Goal: Navigation & Orientation: Find specific page/section

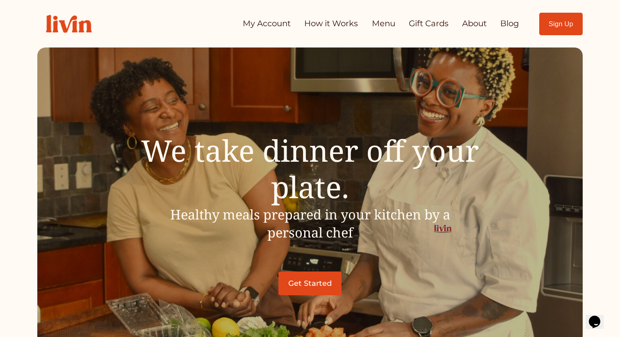
click at [320, 25] on link "How it Works" at bounding box center [331, 24] width 54 height 16
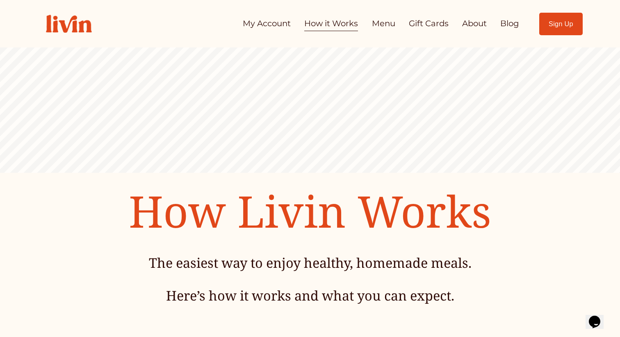
click at [377, 27] on link "Menu" at bounding box center [383, 24] width 23 height 16
click at [472, 22] on link "About" at bounding box center [474, 24] width 25 height 16
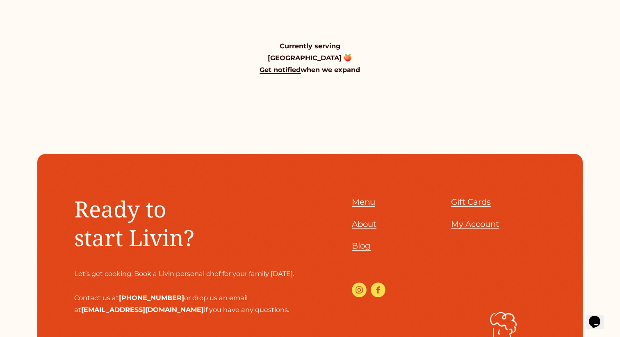
scroll to position [874, 0]
